Goal: Task Accomplishment & Management: Manage account settings

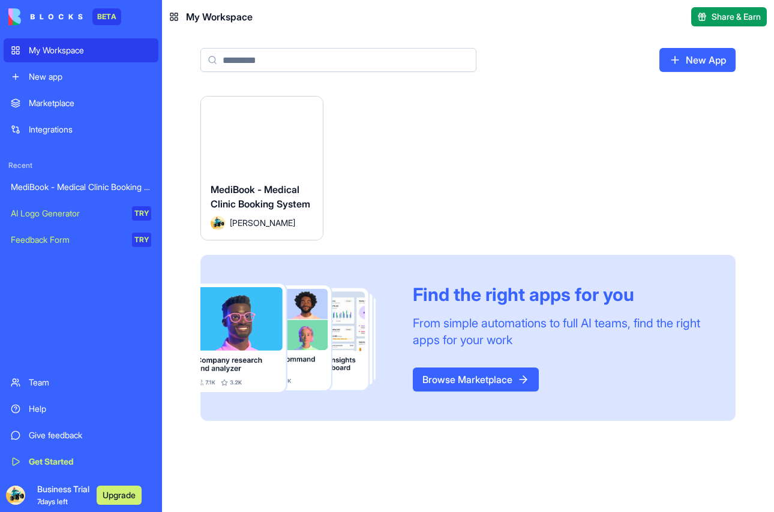
click at [275, 200] on span "MediBook - Medical Clinic Booking System" at bounding box center [261, 197] width 100 height 26
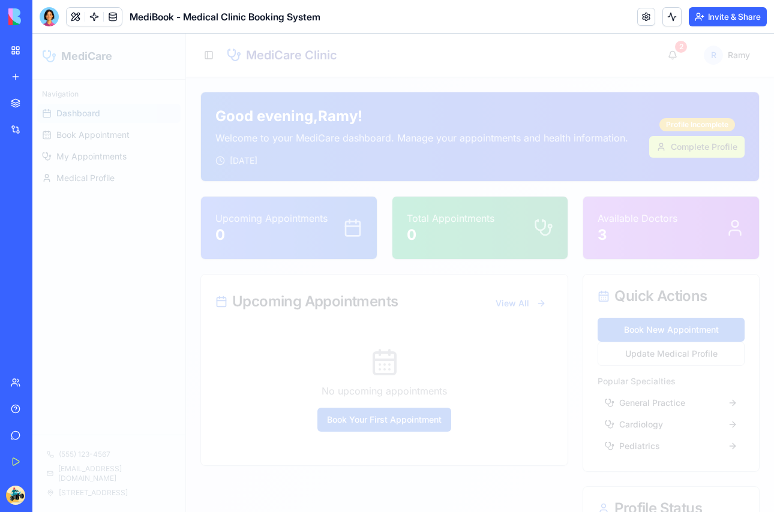
click at [275, 200] on div at bounding box center [403, 273] width 742 height 479
click at [111, 20] on link at bounding box center [113, 17] width 18 height 18
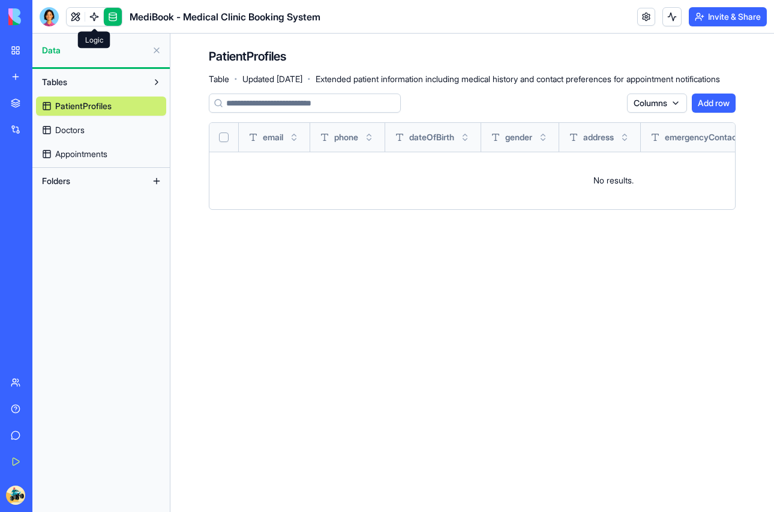
click at [97, 18] on link at bounding box center [94, 17] width 18 height 18
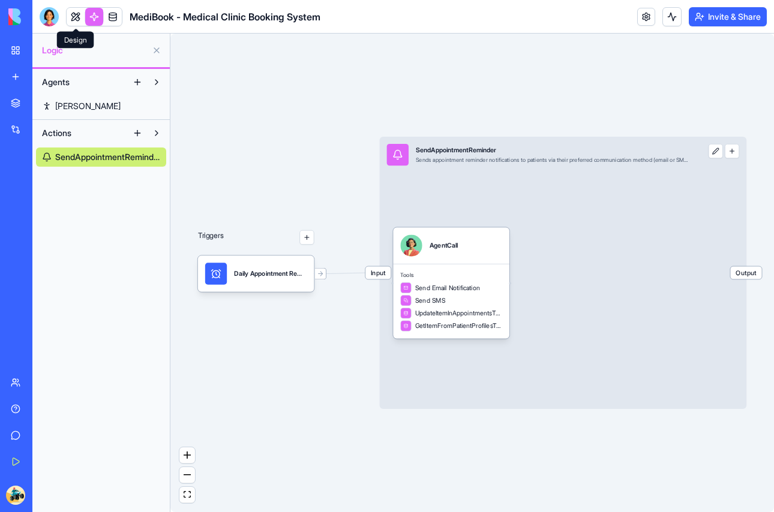
click at [77, 13] on link at bounding box center [76, 17] width 18 height 18
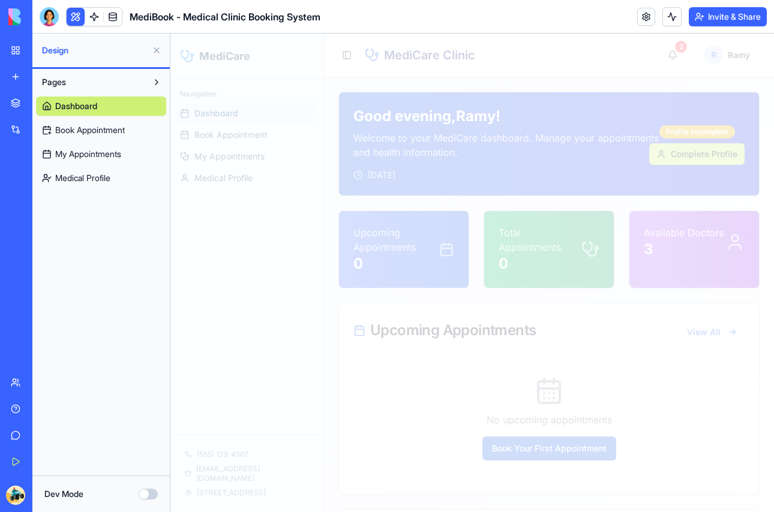
click at [101, 126] on span "Book Appointment" at bounding box center [90, 130] width 70 height 12
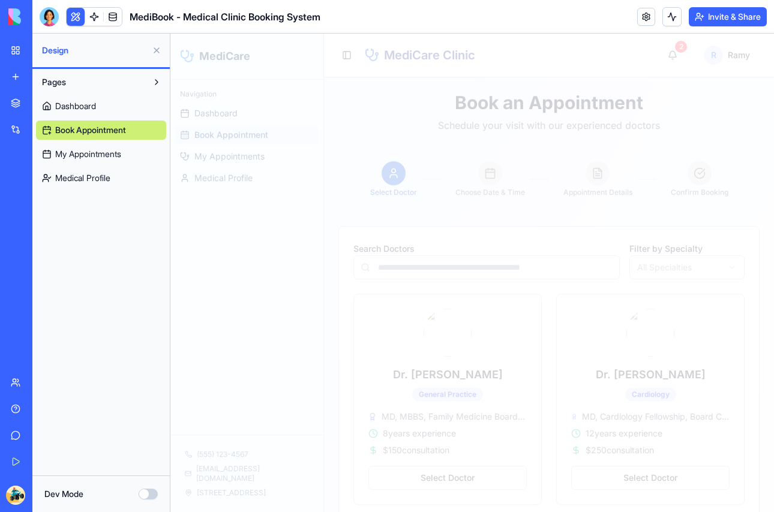
click at [89, 147] on link "My Appointments" at bounding box center [101, 154] width 130 height 19
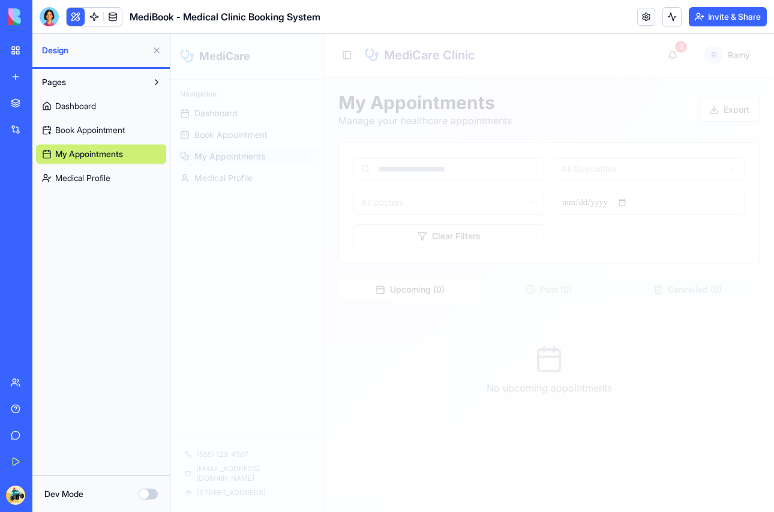
click at [89, 176] on span "Medical Profile" at bounding box center [82, 178] width 55 height 12
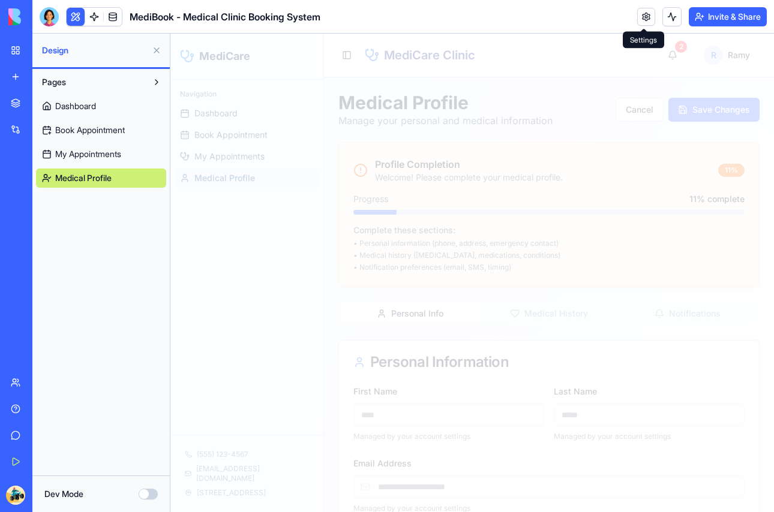
click at [642, 21] on link at bounding box center [646, 17] width 18 height 18
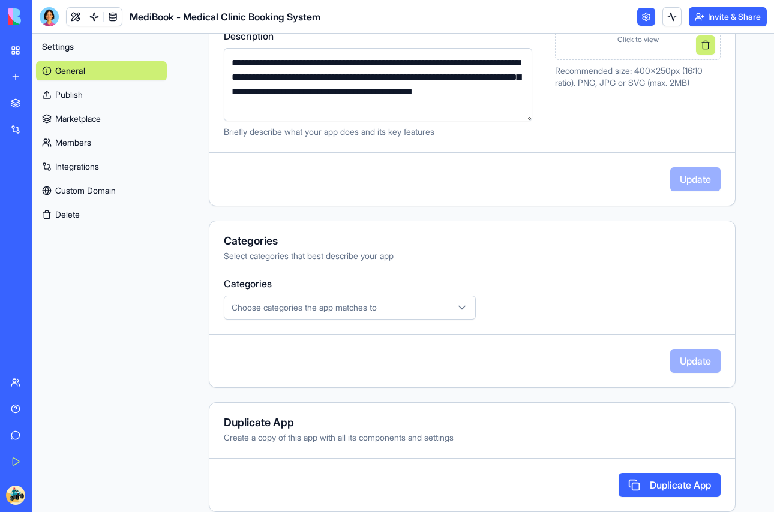
scroll to position [247, 0]
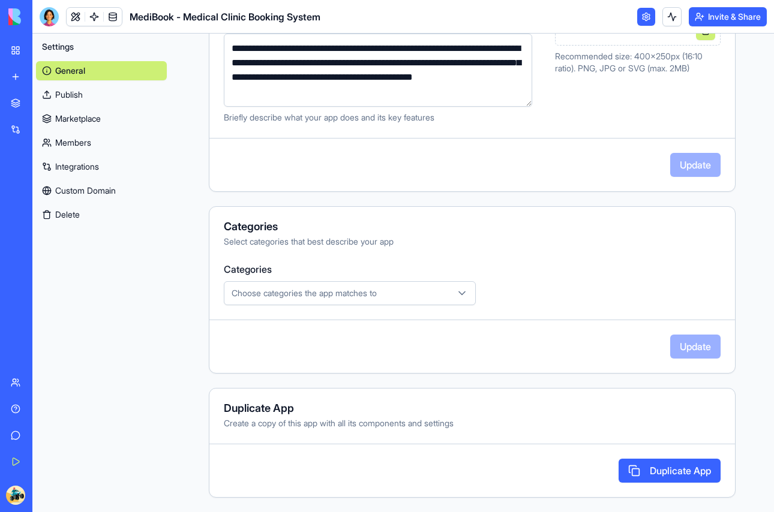
click at [463, 293] on icon "button" at bounding box center [462, 293] width 6 height 3
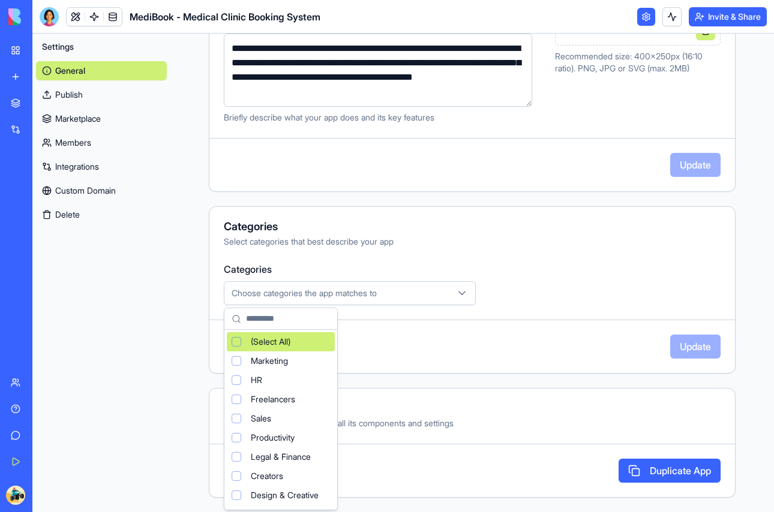
click at [661, 284] on html "**********" at bounding box center [387, 256] width 774 height 512
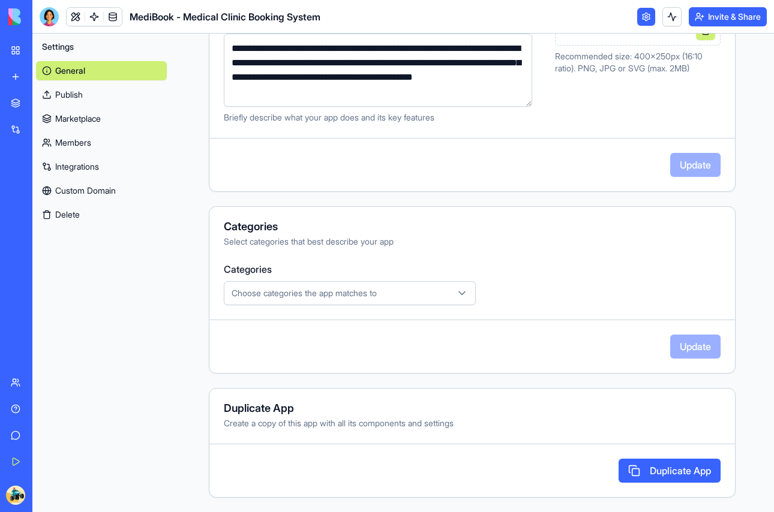
click at [77, 166] on link "Integrations" at bounding box center [101, 166] width 131 height 19
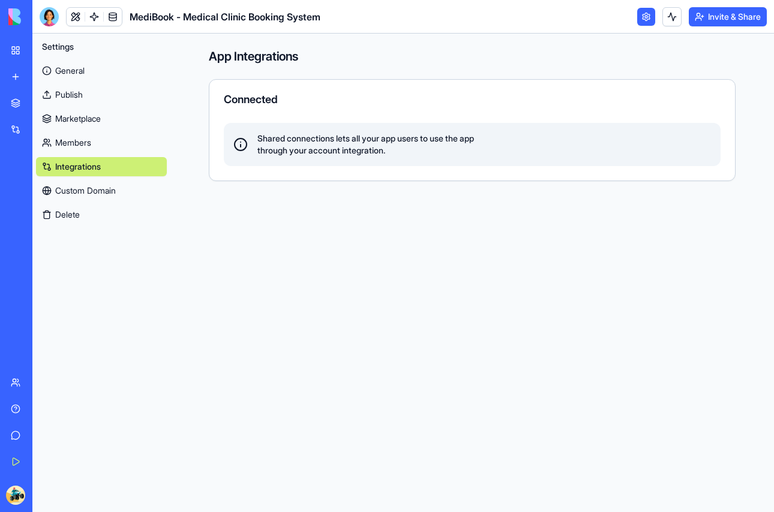
click at [81, 194] on link "Custom Domain" at bounding box center [101, 190] width 131 height 19
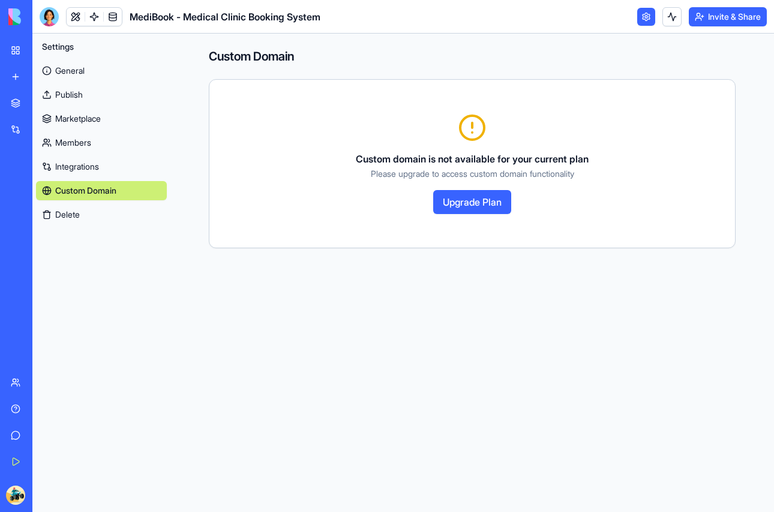
click at [81, 118] on link "Marketplace" at bounding box center [101, 118] width 131 height 19
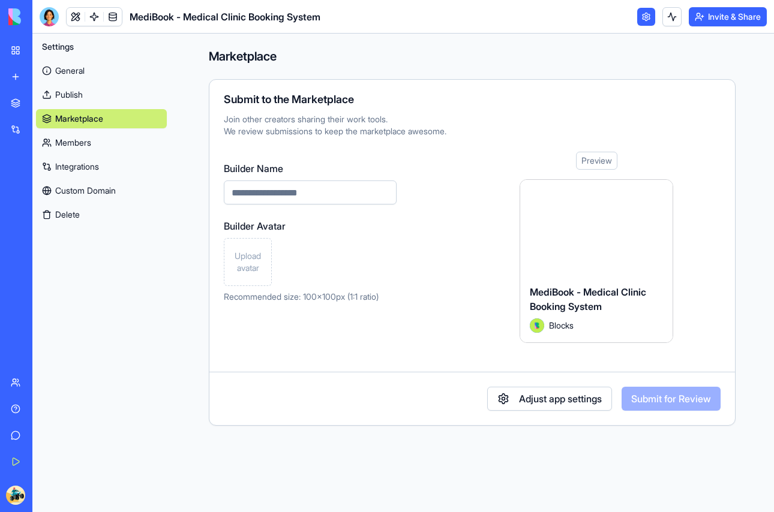
click at [69, 92] on link "Publish" at bounding box center [101, 94] width 131 height 19
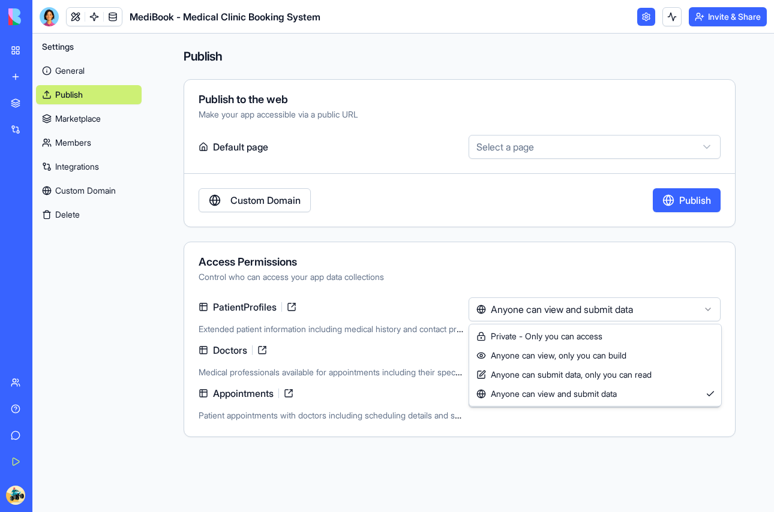
click at [517, 310] on html "**********" at bounding box center [387, 256] width 774 height 512
click at [476, 270] on html "**********" at bounding box center [387, 256] width 774 height 512
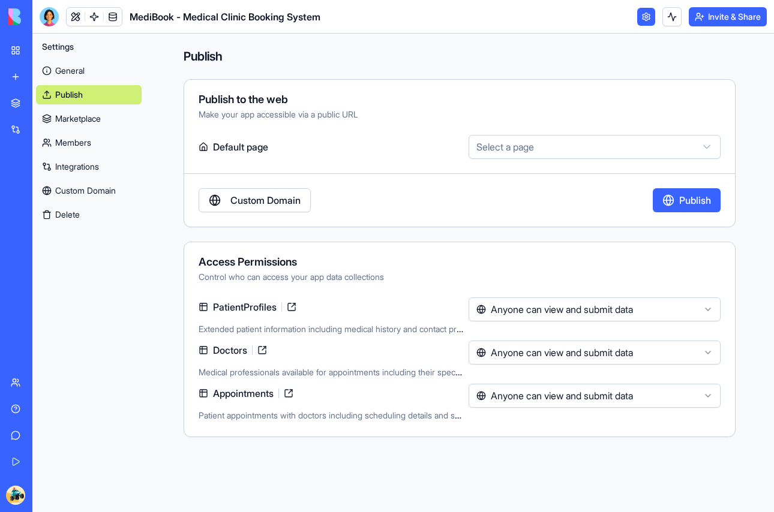
click at [76, 66] on link "General" at bounding box center [89, 70] width 106 height 19
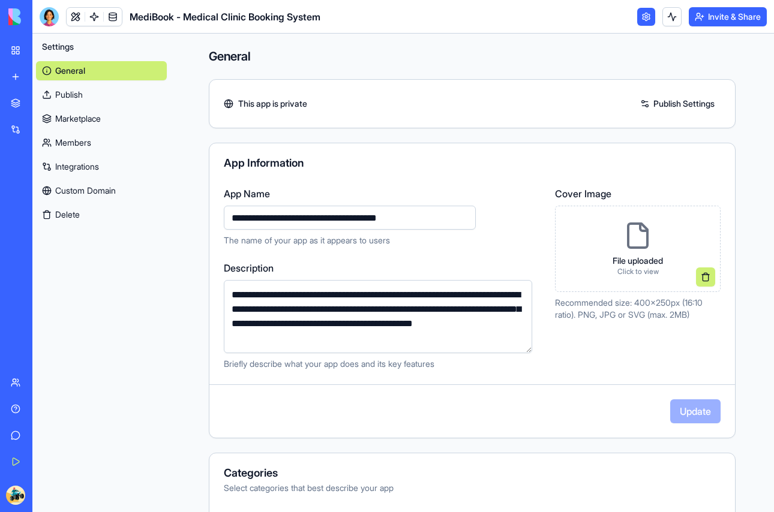
click at [641, 18] on link at bounding box center [646, 17] width 18 height 18
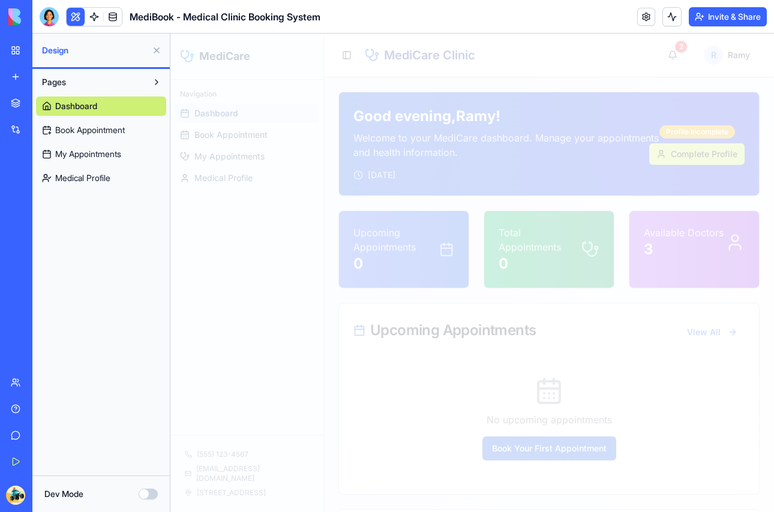
click at [150, 497] on button "Dev Mode" at bounding box center [148, 494] width 19 height 11
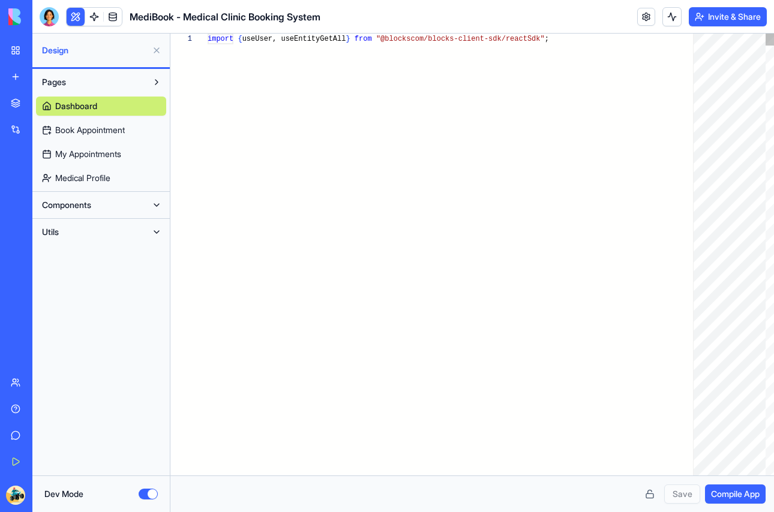
scroll to position [108, 0]
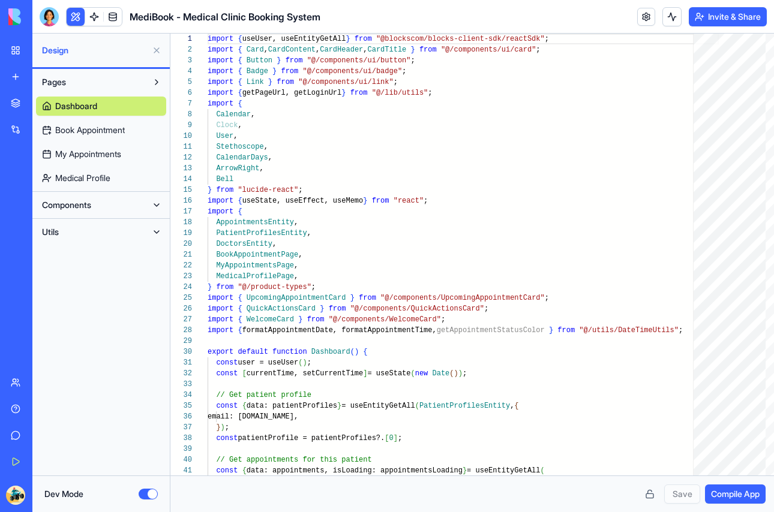
click at [121, 82] on button "Pages" at bounding box center [91, 82] width 111 height 19
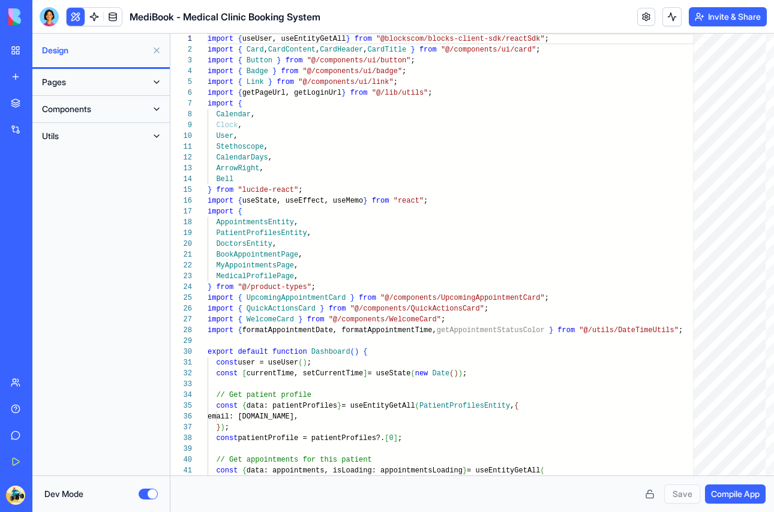
click at [121, 82] on button "Pages" at bounding box center [91, 82] width 111 height 19
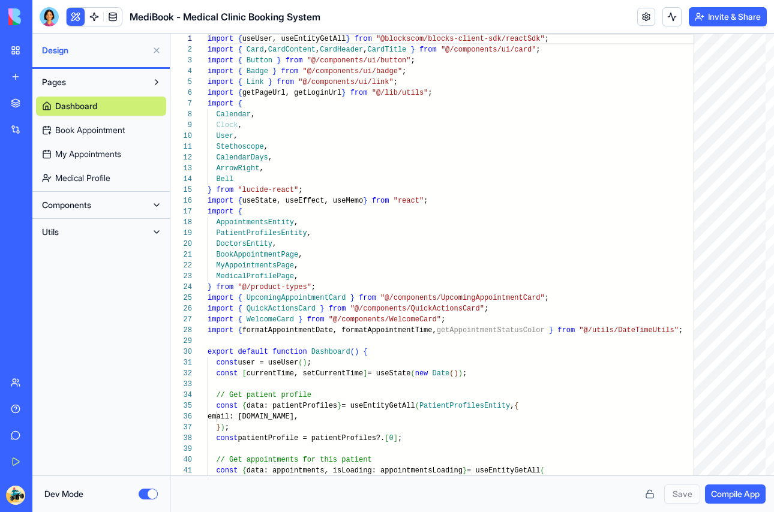
click at [112, 202] on button "Components" at bounding box center [91, 205] width 111 height 19
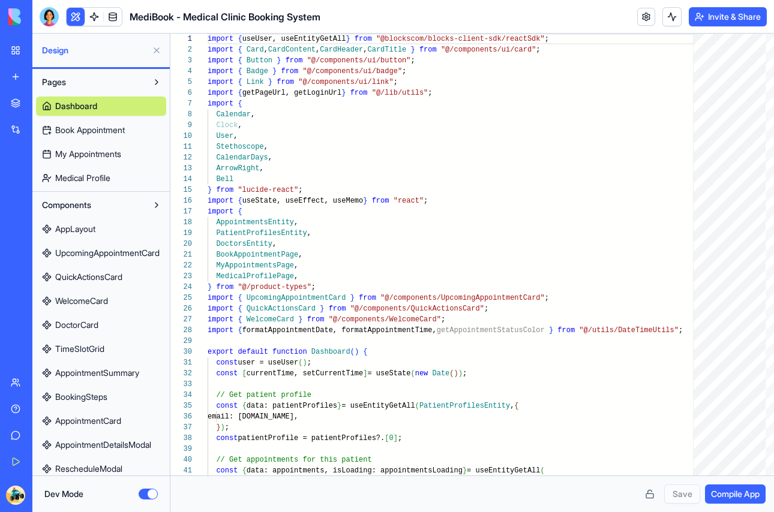
click at [112, 202] on button "Components" at bounding box center [91, 205] width 111 height 19
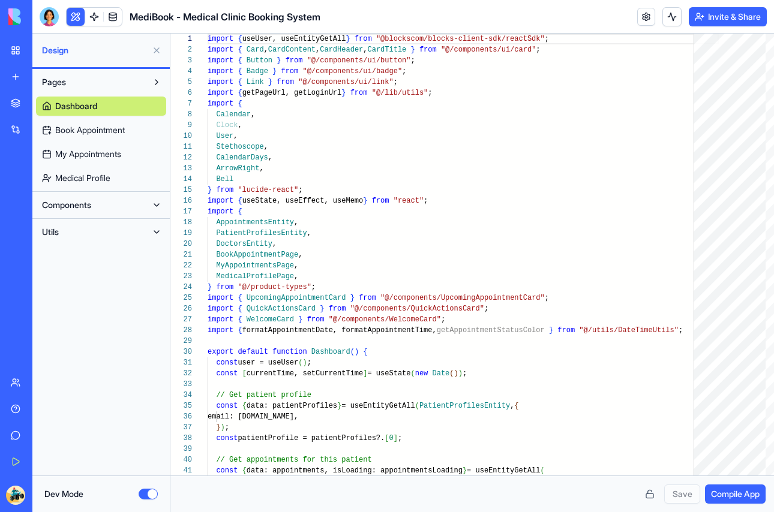
click at [143, 496] on button "Dev Mode" at bounding box center [148, 494] width 19 height 11
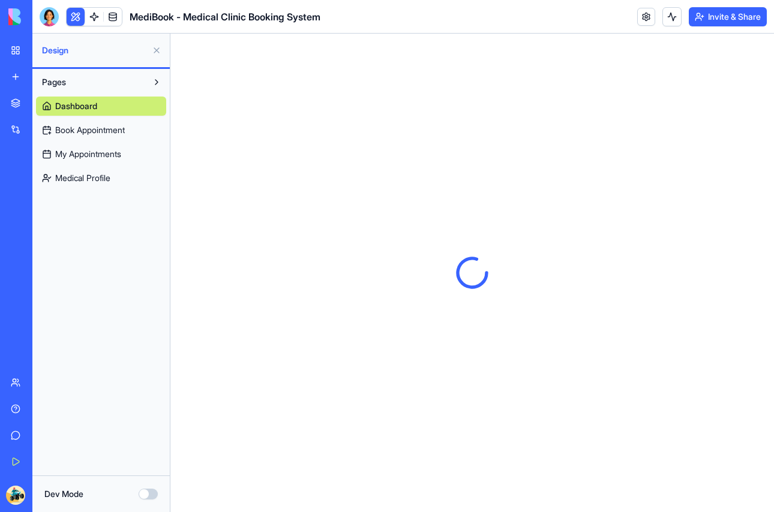
scroll to position [0, 0]
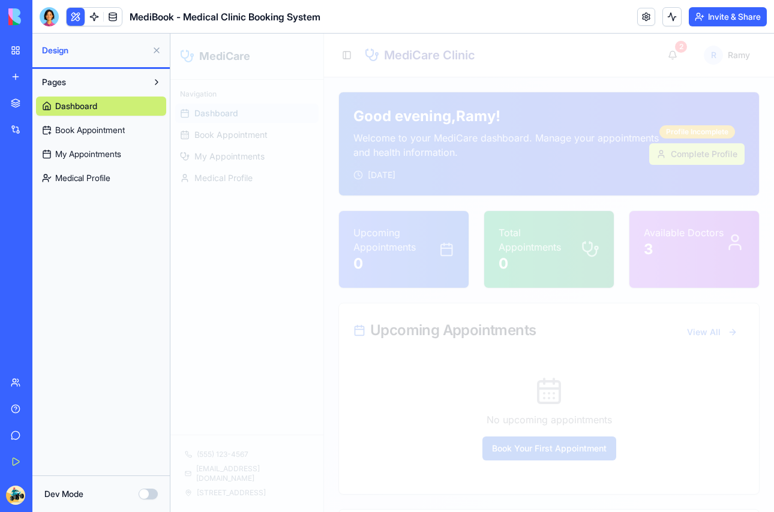
click at [709, 21] on button "Invite & Share" at bounding box center [728, 16] width 78 height 19
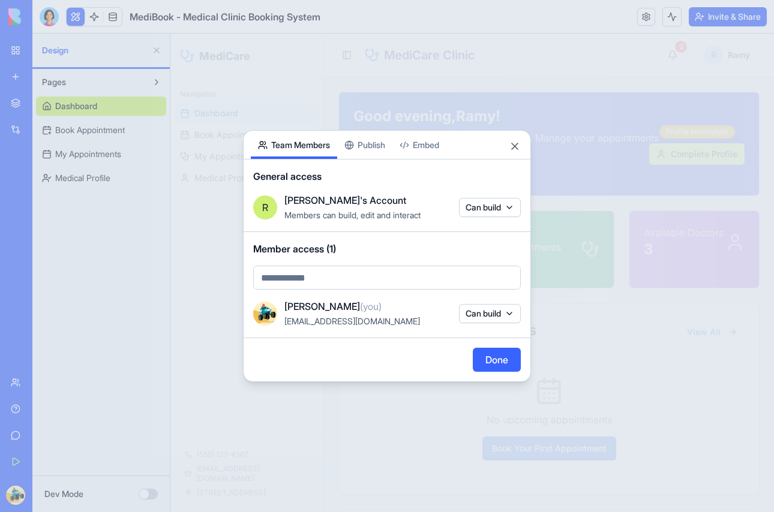
click at [487, 359] on button "Done" at bounding box center [497, 360] width 48 height 24
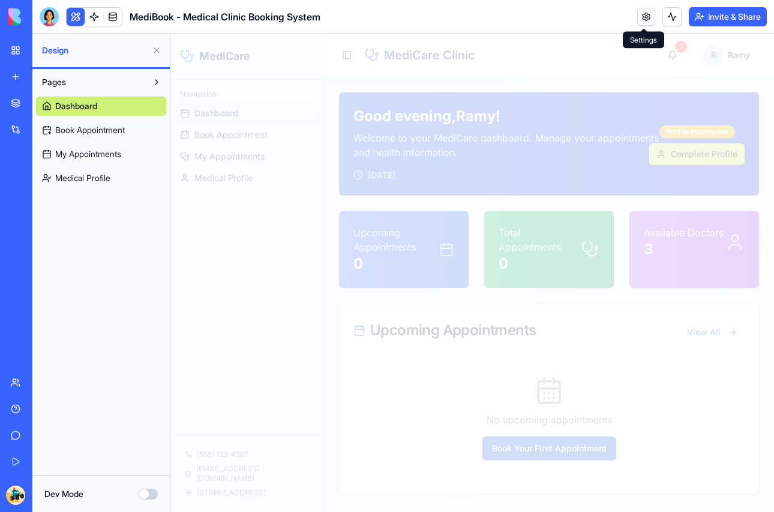
click at [646, 20] on link at bounding box center [646, 17] width 18 height 18
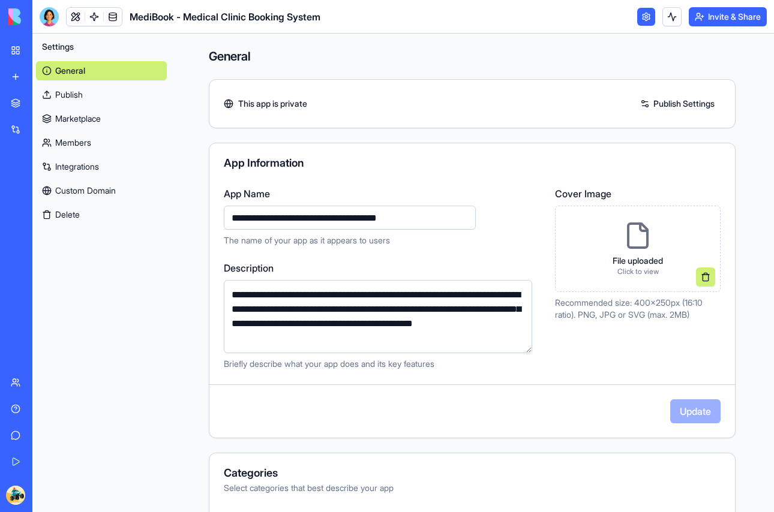
click at [73, 95] on link "Publish" at bounding box center [101, 94] width 131 height 19
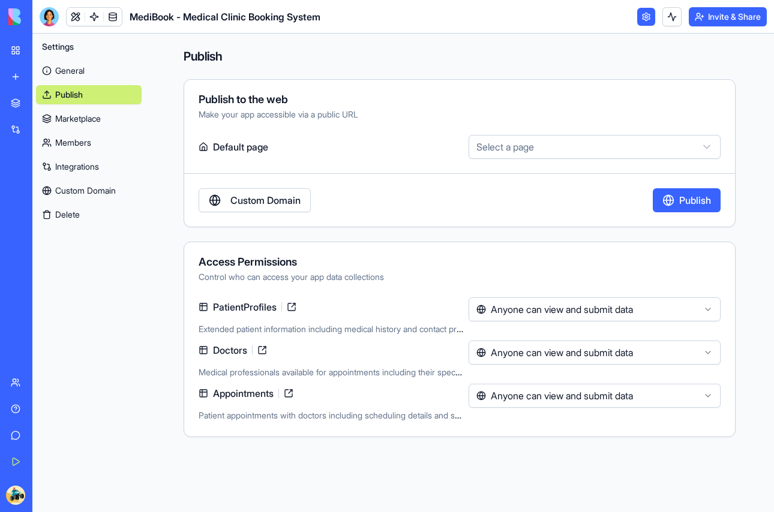
click at [671, 207] on button "Publish" at bounding box center [687, 200] width 68 height 24
click at [671, 207] on button "Unpublish" at bounding box center [689, 200] width 62 height 24
click at [44, 127] on div "Integrations" at bounding box center [37, 130] width 16 height 12
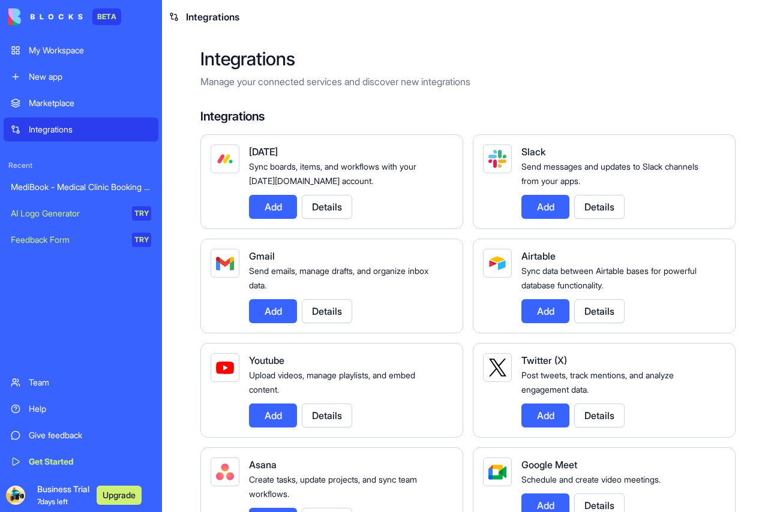
click at [45, 100] on div "Marketplace" at bounding box center [90, 103] width 122 height 12
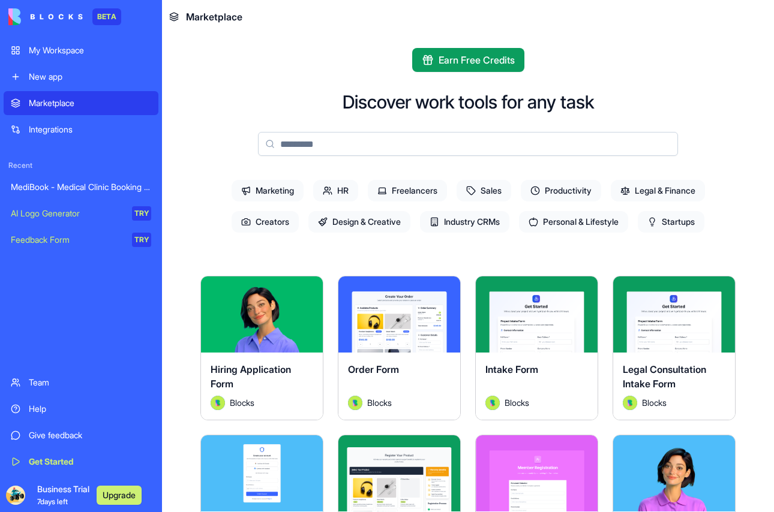
click at [57, 80] on div "New app" at bounding box center [90, 77] width 122 height 12
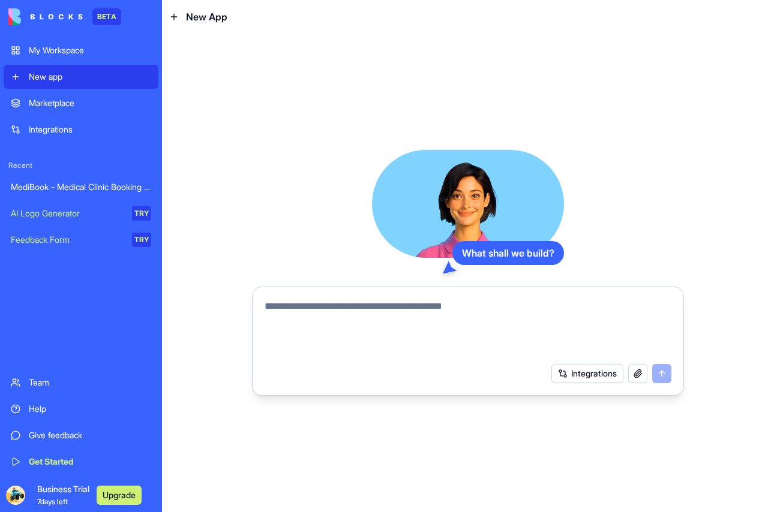
click at [64, 50] on div "My Workspace" at bounding box center [90, 50] width 122 height 12
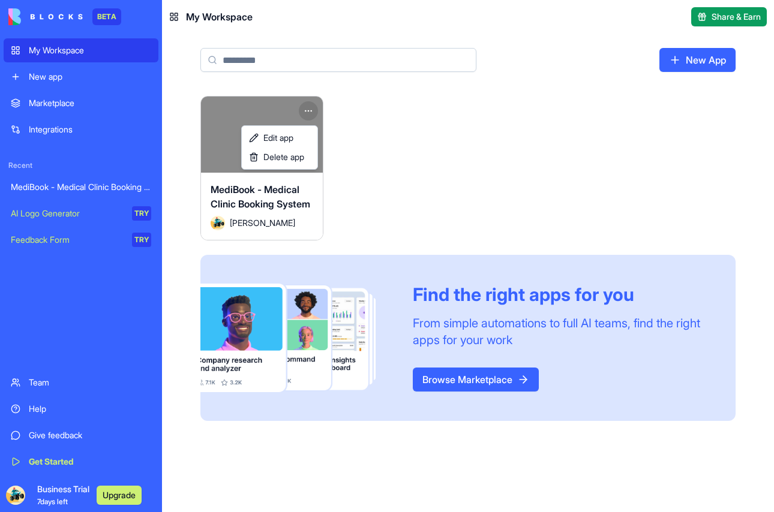
click at [308, 113] on html "BETA My Workspace New app Marketplace Integrations Recent MediBook - Medical Cl…" at bounding box center [387, 256] width 774 height 512
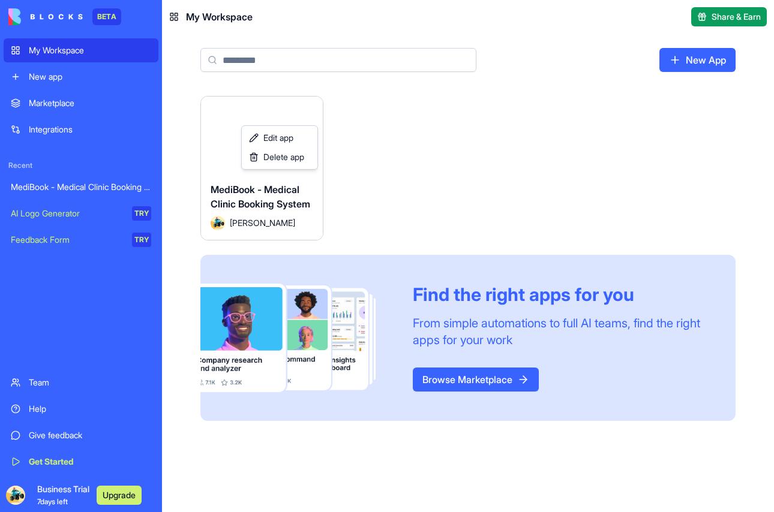
click at [373, 143] on html "BETA My Workspace New app Marketplace Integrations Recent MediBook - Medical Cl…" at bounding box center [387, 256] width 774 height 512
click at [276, 129] on button "Launch" at bounding box center [262, 134] width 90 height 24
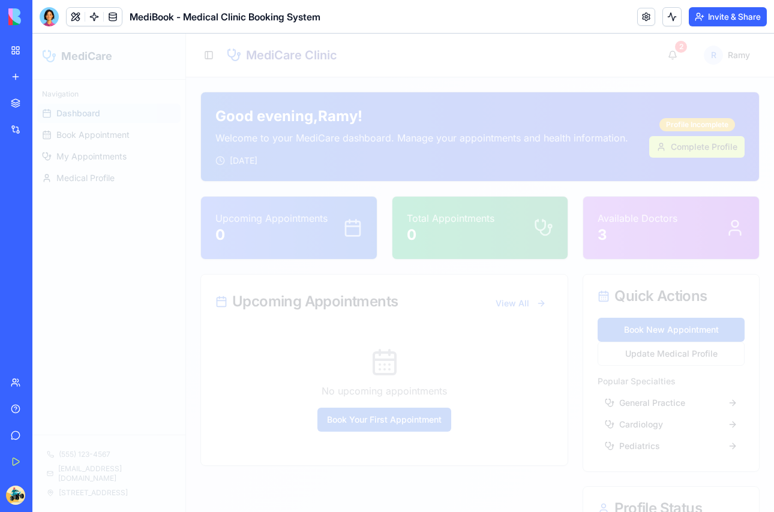
click at [636, 229] on div at bounding box center [403, 273] width 742 height 479
click at [650, 17] on link at bounding box center [646, 17] width 18 height 18
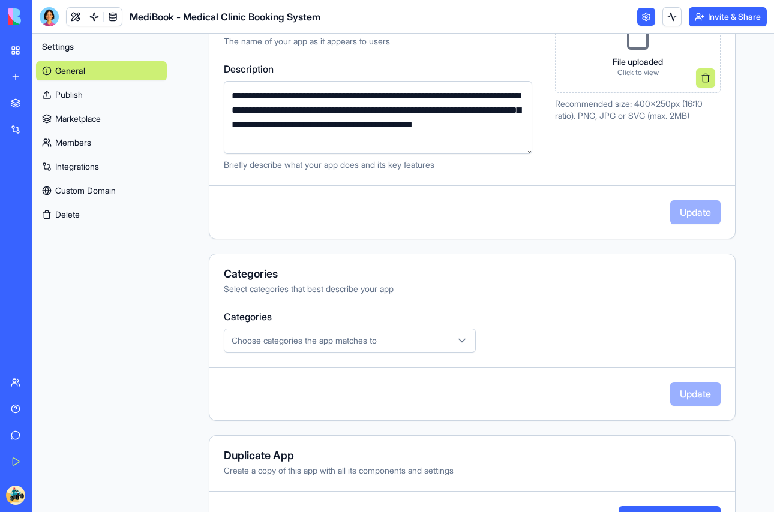
scroll to position [247, 0]
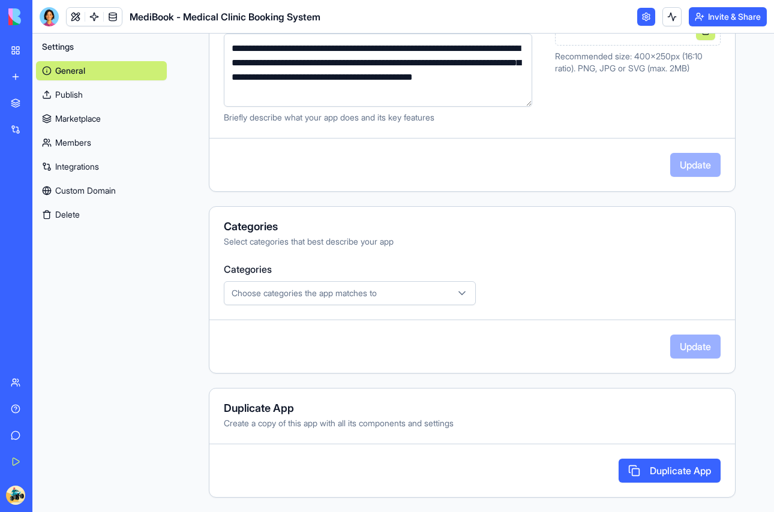
click at [74, 101] on link "Publish" at bounding box center [101, 94] width 131 height 19
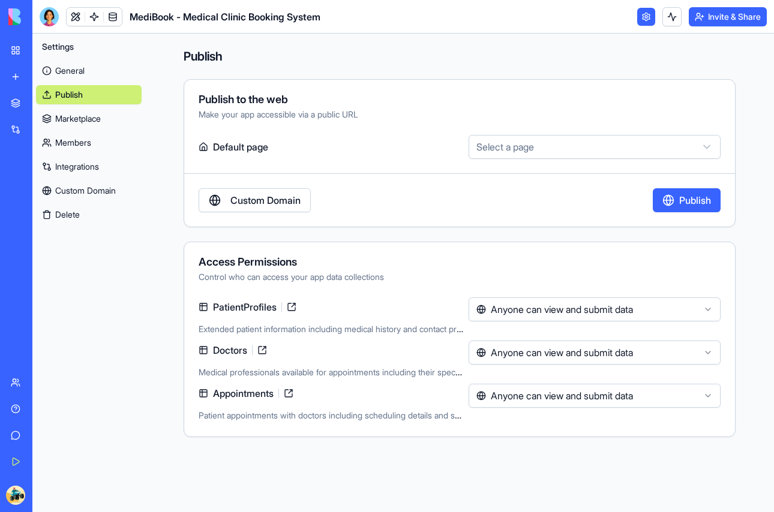
click at [76, 119] on link "Marketplace" at bounding box center [89, 118] width 106 height 19
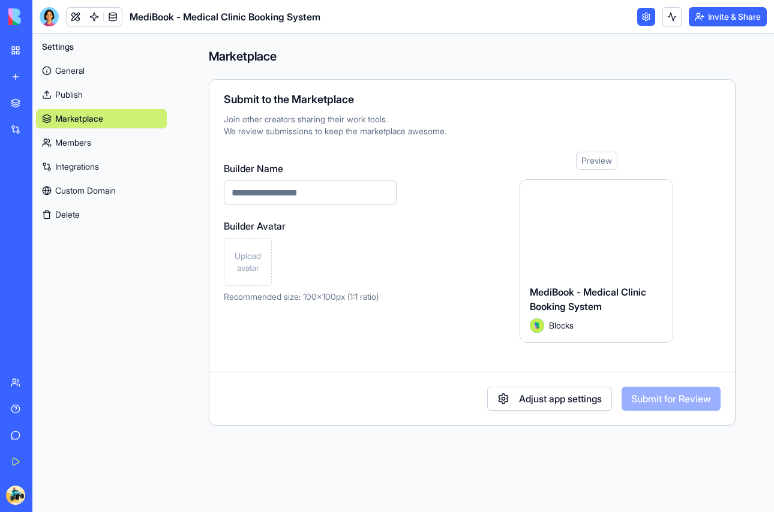
click at [76, 139] on link "Members" at bounding box center [101, 142] width 131 height 19
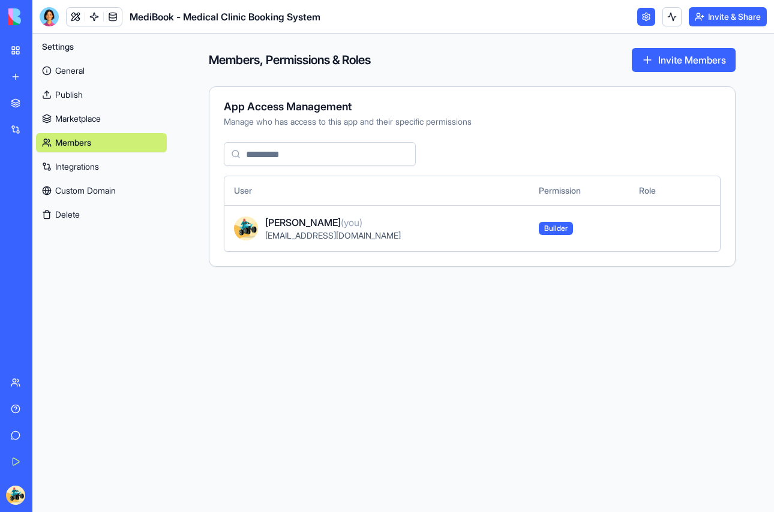
click at [79, 166] on link "Integrations" at bounding box center [101, 166] width 131 height 19
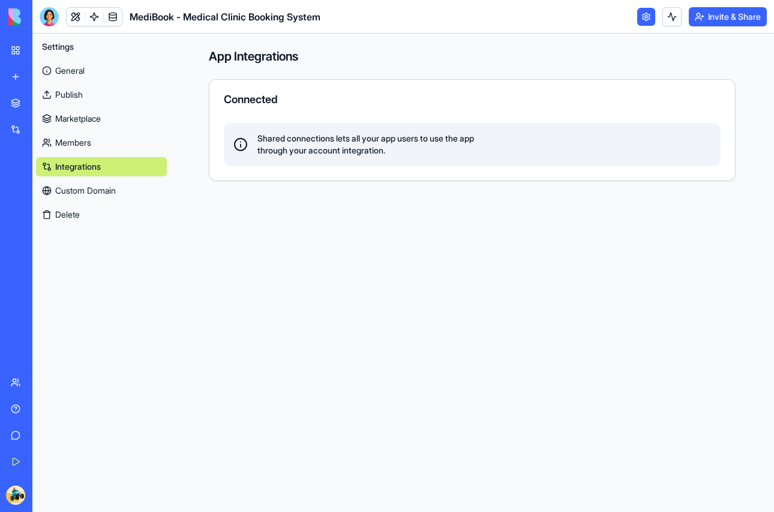
click at [82, 192] on link "Custom Domain" at bounding box center [101, 190] width 131 height 19
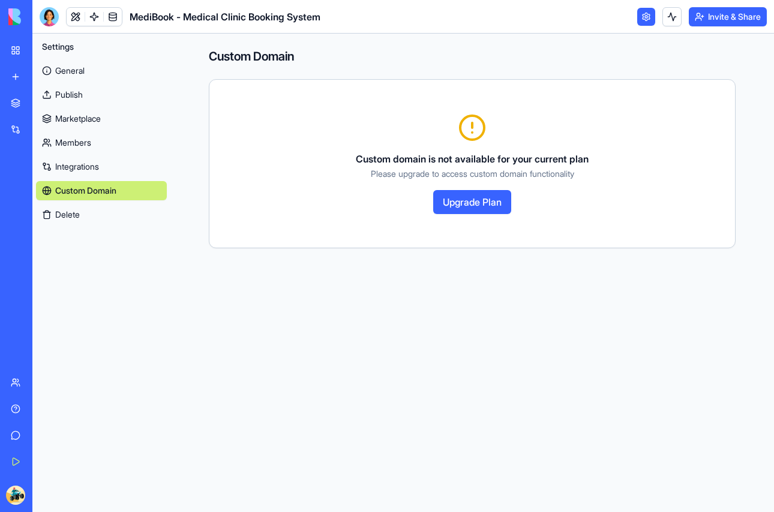
click at [73, 73] on link "General" at bounding box center [101, 70] width 131 height 19
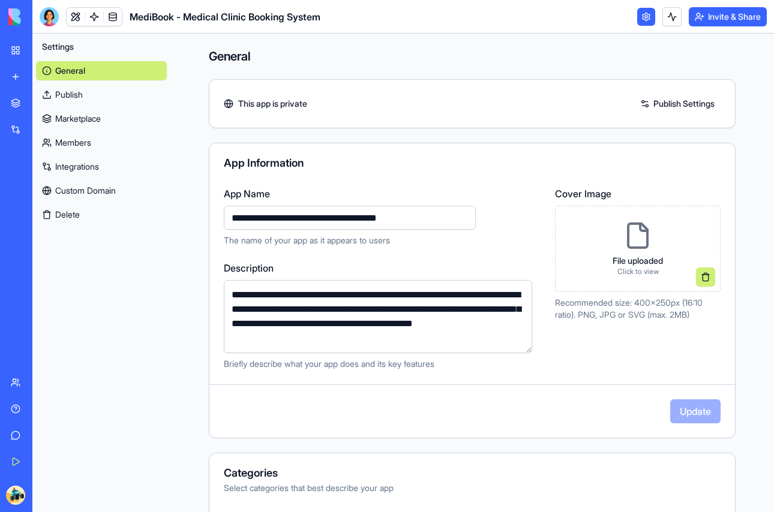
click at [80, 95] on link "Publish" at bounding box center [101, 94] width 131 height 19
